Goal: Navigation & Orientation: Find specific page/section

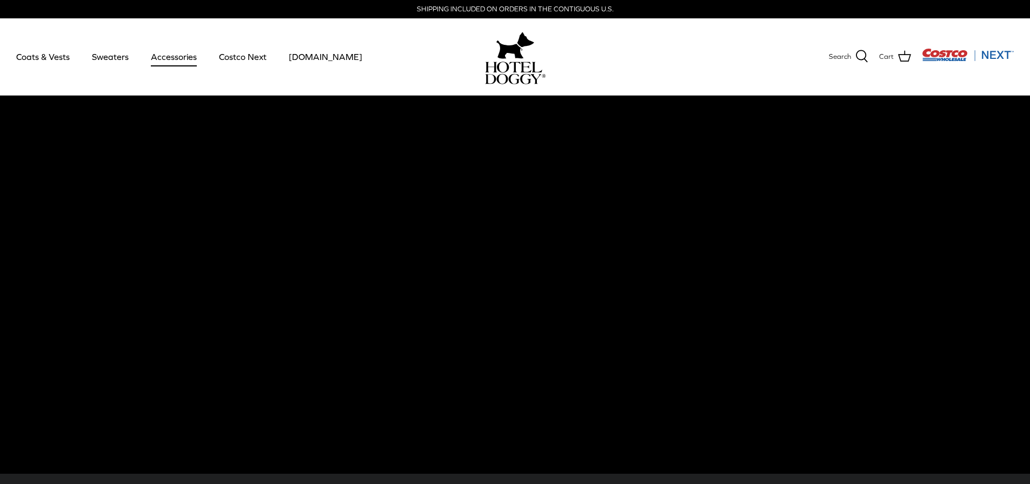
click at [171, 56] on link "Accessories" at bounding box center [173, 56] width 65 height 37
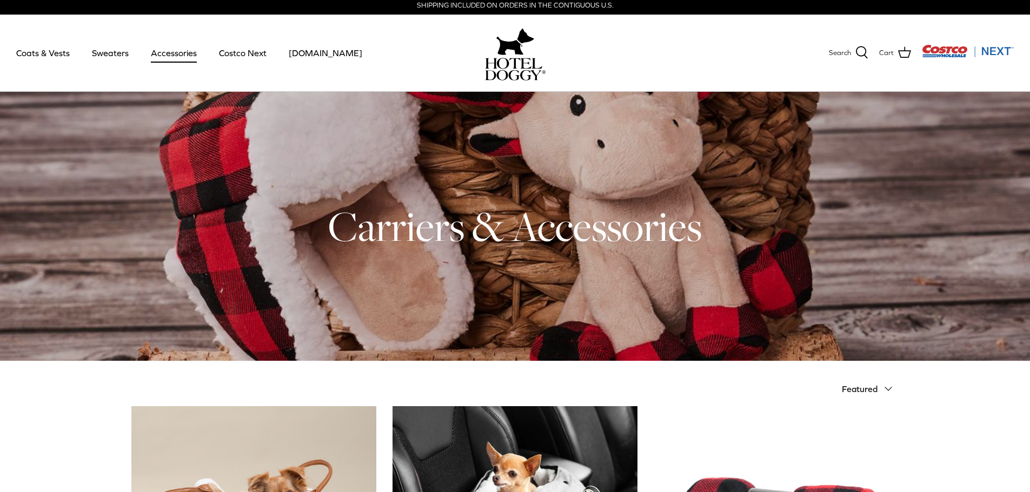
scroll to position [3, 0]
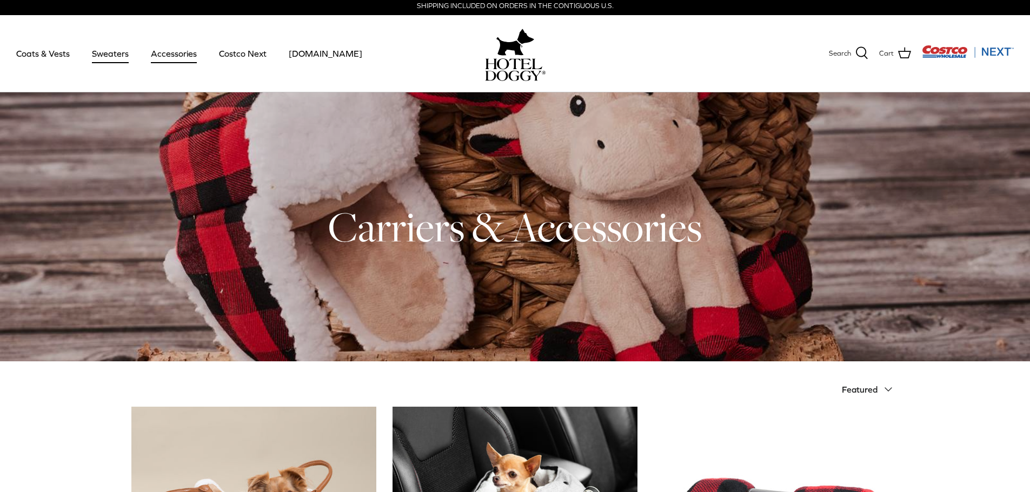
click at [109, 52] on link "Sweaters" at bounding box center [110, 53] width 56 height 37
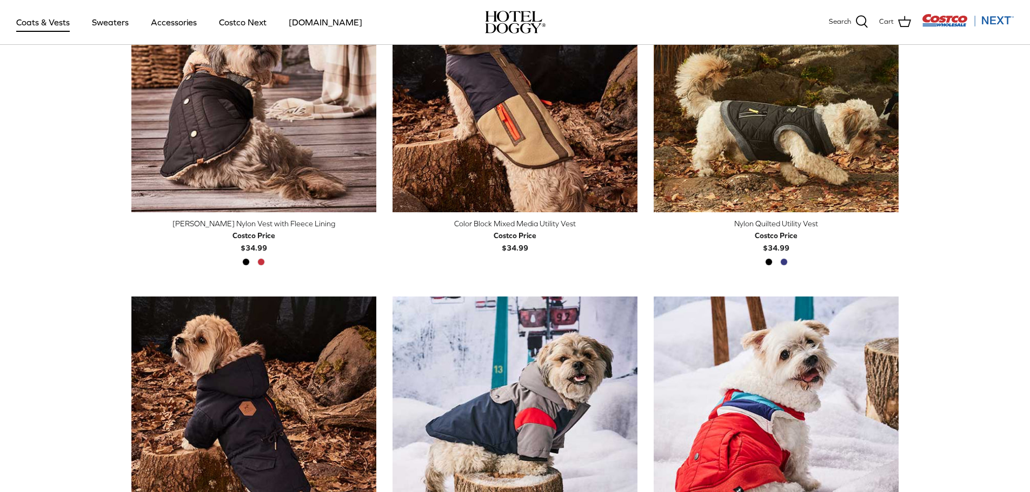
scroll to position [378, 0]
